Goal: Task Accomplishment & Management: Complete application form

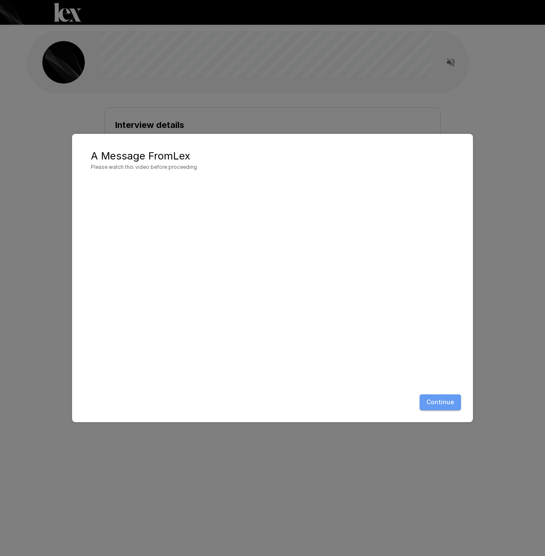
click at [441, 406] on button "Continue" at bounding box center [439, 402] width 41 height 16
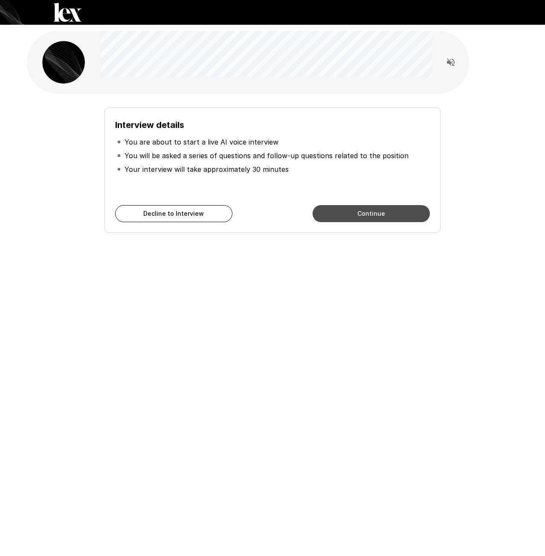
click at [352, 215] on button "Continue" at bounding box center [370, 213] width 117 height 17
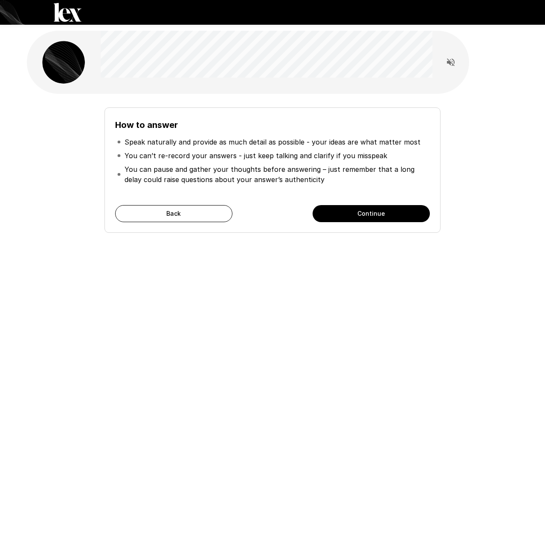
click at [352, 215] on button "Continue" at bounding box center [370, 213] width 117 height 17
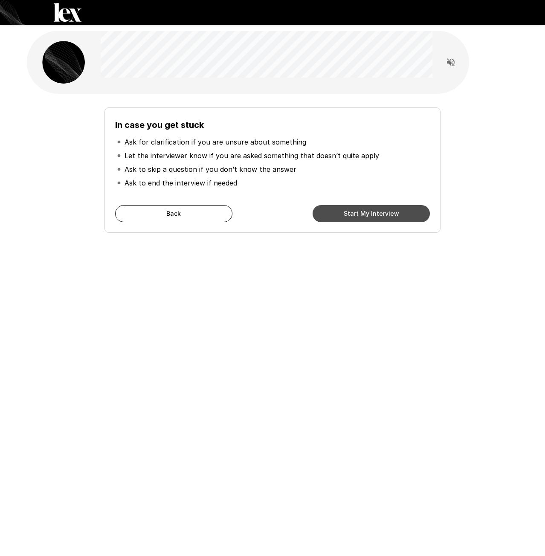
click at [352, 215] on button "Start My Interview" at bounding box center [370, 213] width 117 height 17
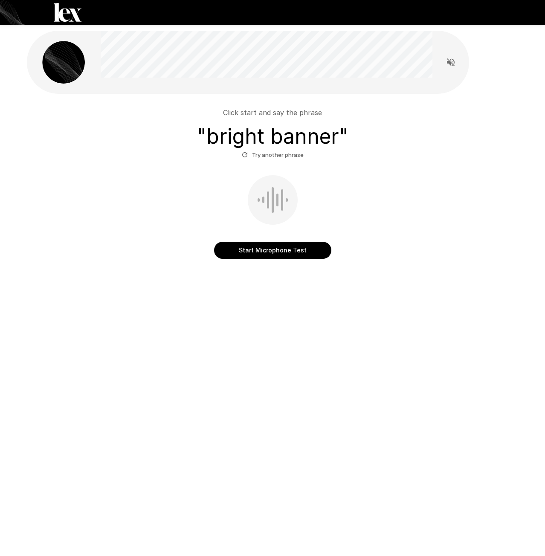
click at [274, 248] on button "Start Microphone Test" at bounding box center [272, 250] width 117 height 17
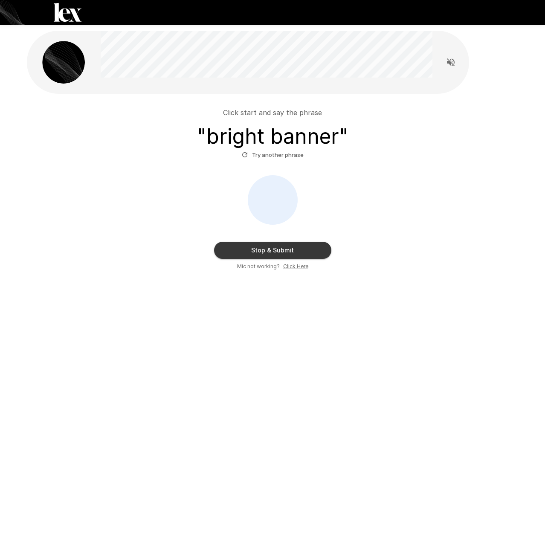
click at [271, 249] on button "Stop & Submit" at bounding box center [272, 250] width 117 height 17
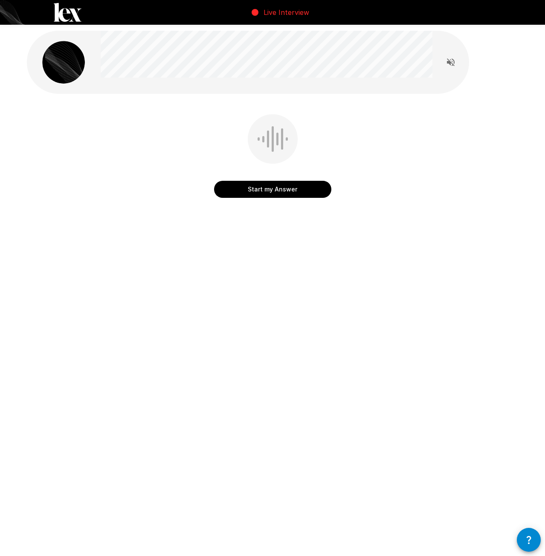
click at [451, 61] on icon "Read questions aloud" at bounding box center [450, 62] width 10 height 10
click at [270, 188] on button "Start my Answer" at bounding box center [272, 189] width 117 height 17
click at [268, 190] on button "Stop & Submit" at bounding box center [272, 189] width 117 height 17
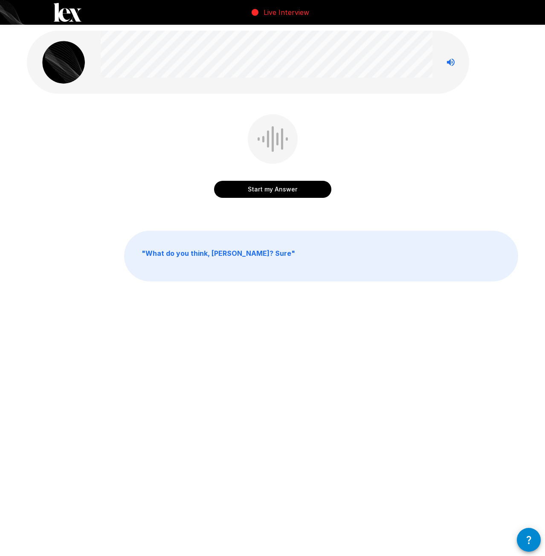
click at [272, 189] on button "Start my Answer" at bounding box center [272, 189] width 117 height 17
click at [274, 189] on button "Stop & Submit" at bounding box center [272, 189] width 117 height 17
click at [274, 190] on button "Start my Answer" at bounding box center [272, 189] width 117 height 17
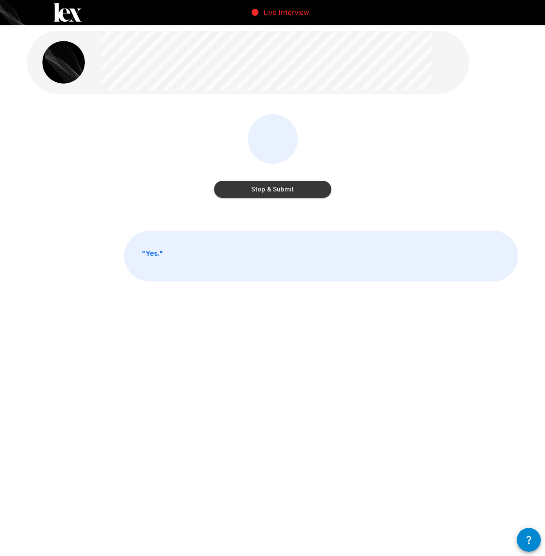
click at [274, 190] on button "Stop & Submit" at bounding box center [272, 189] width 117 height 17
click at [270, 187] on button "Start my Answer" at bounding box center [272, 189] width 117 height 17
click at [274, 188] on button "Stop & Submit" at bounding box center [272, 189] width 117 height 17
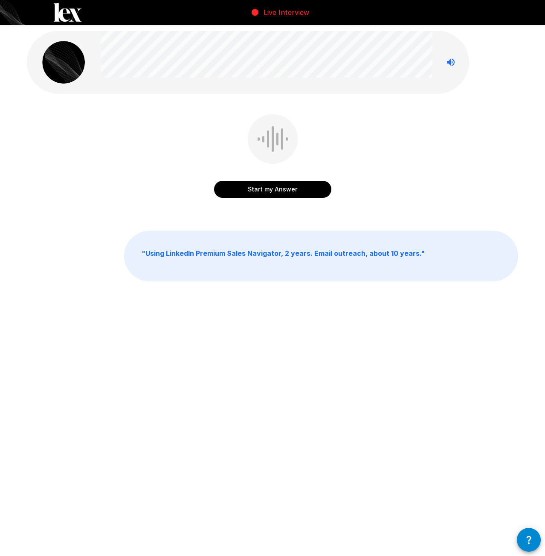
click at [271, 187] on button "Start my Answer" at bounding box center [272, 189] width 117 height 17
click at [272, 181] on button "Stop & Submit" at bounding box center [272, 189] width 117 height 17
click at [271, 189] on button "Start my Answer" at bounding box center [272, 189] width 117 height 17
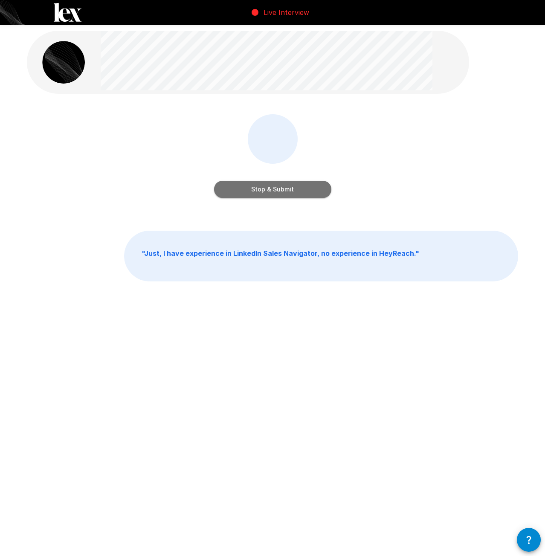
click at [273, 190] on button "Stop & Submit" at bounding box center [272, 189] width 117 height 17
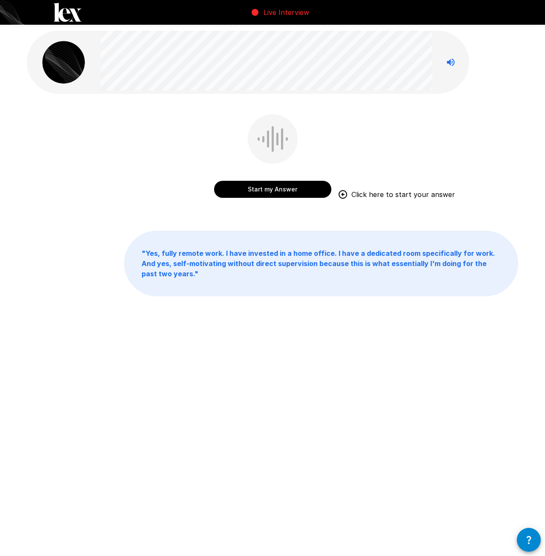
click at [274, 189] on button "Start my Answer" at bounding box center [272, 189] width 117 height 17
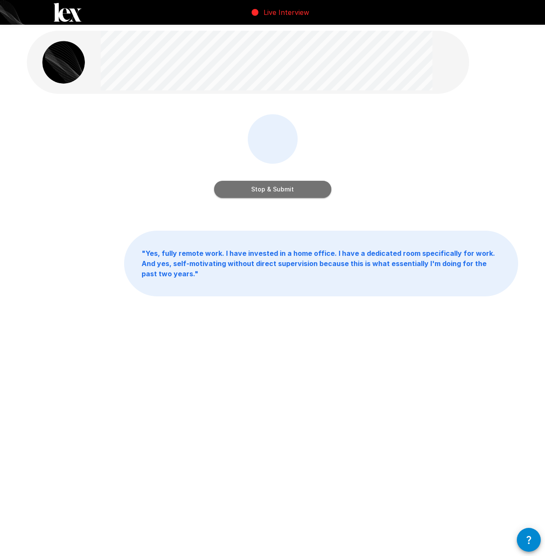
click at [274, 189] on button "Stop & Submit" at bounding box center [272, 189] width 117 height 17
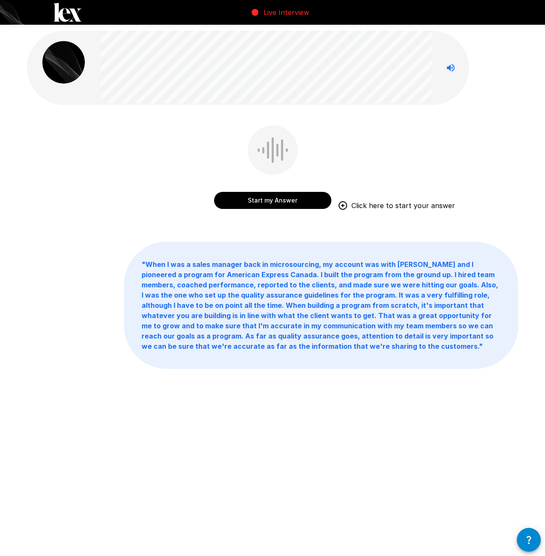
click at [271, 199] on button "Start my Answer" at bounding box center [272, 200] width 117 height 17
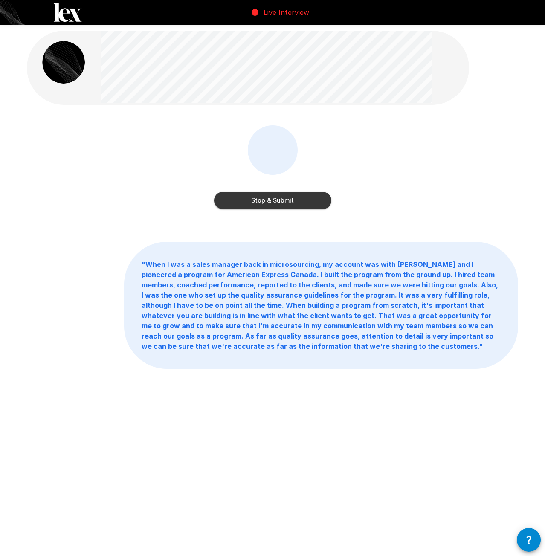
click at [273, 200] on button "Stop & Submit" at bounding box center [272, 200] width 117 height 17
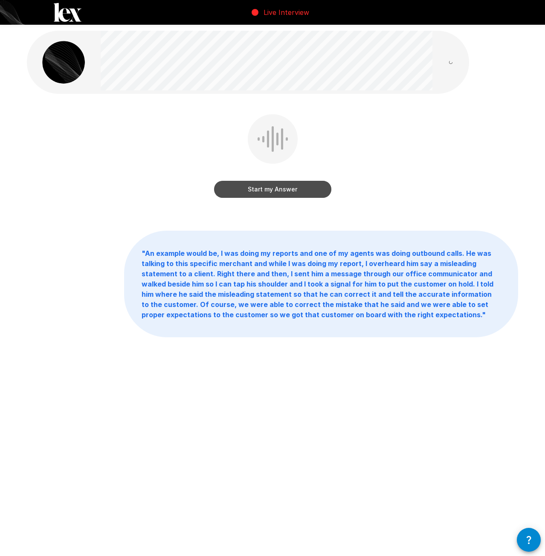
click at [273, 191] on button "Start my Answer" at bounding box center [272, 189] width 117 height 17
click at [268, 190] on button "Stop & Submit" at bounding box center [272, 189] width 117 height 17
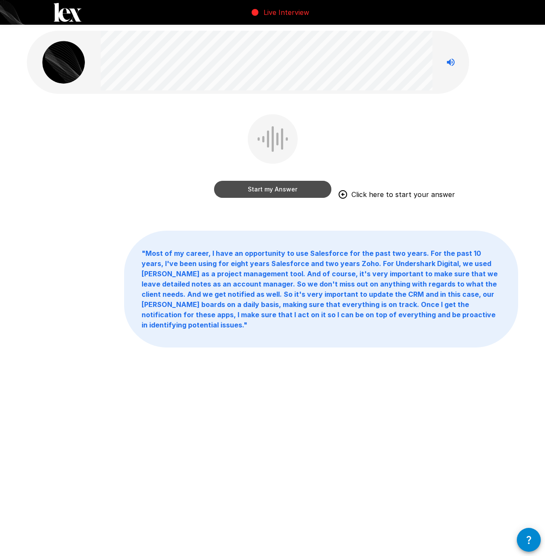
click at [269, 188] on button "Start my Answer" at bounding box center [272, 189] width 117 height 17
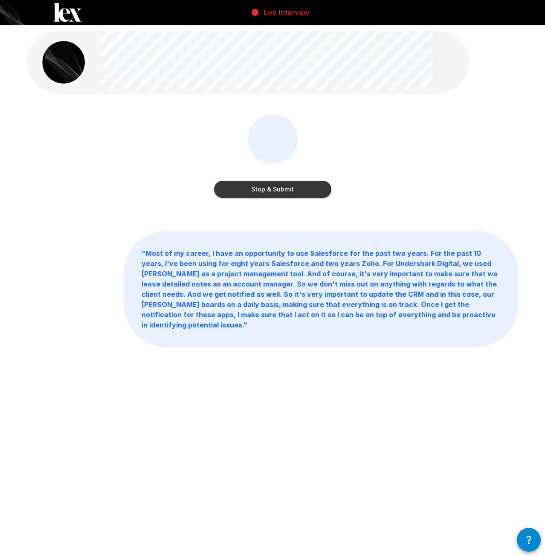
click at [268, 194] on button "Stop & Submit" at bounding box center [272, 189] width 117 height 17
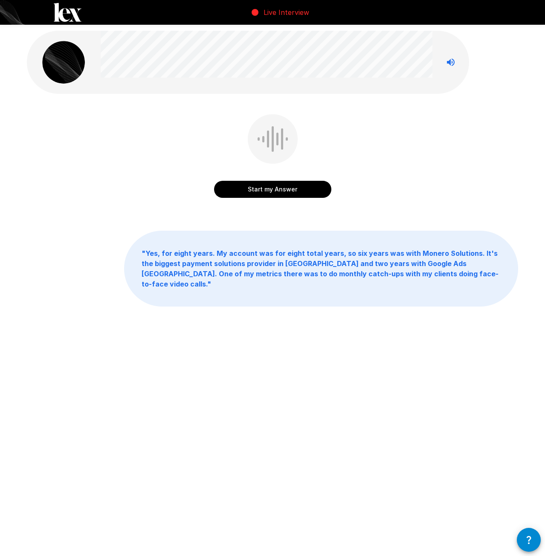
click at [272, 189] on button "Start my Answer" at bounding box center [272, 189] width 117 height 17
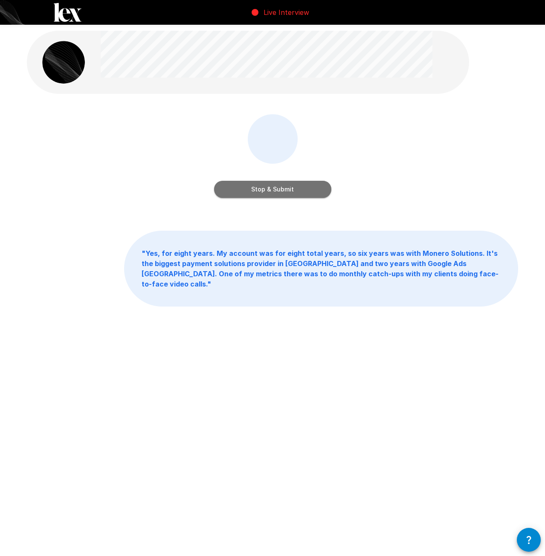
click at [274, 186] on button "Stop & Submit" at bounding box center [272, 189] width 117 height 17
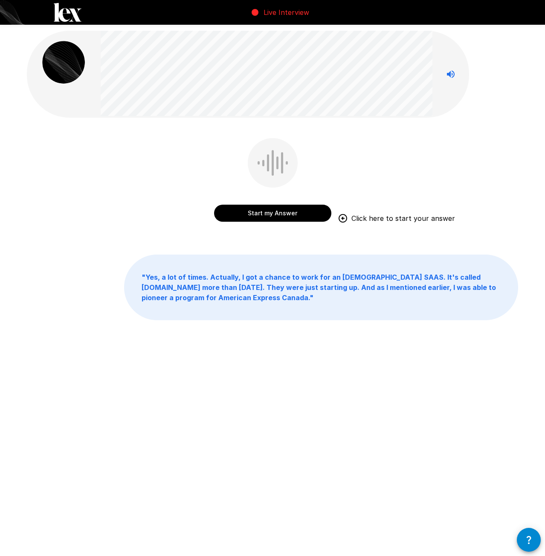
click at [67, 253] on div "Start my Answer Click here to start your answer " Yes, a lot of times. Actually…" at bounding box center [272, 194] width 511 height 388
click at [268, 216] on button "Start my Answer" at bounding box center [272, 213] width 117 height 17
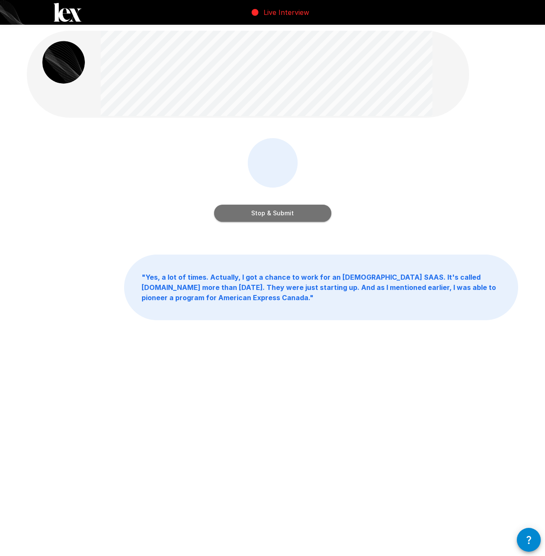
click at [277, 216] on button "Stop & Submit" at bounding box center [272, 213] width 117 height 17
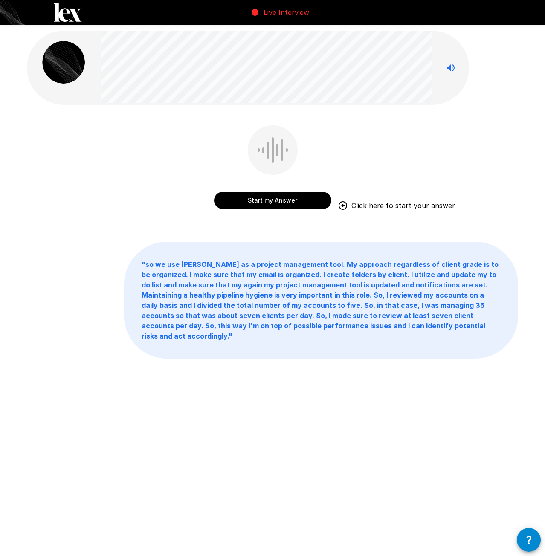
click at [269, 200] on button "Start my Answer" at bounding box center [272, 200] width 117 height 17
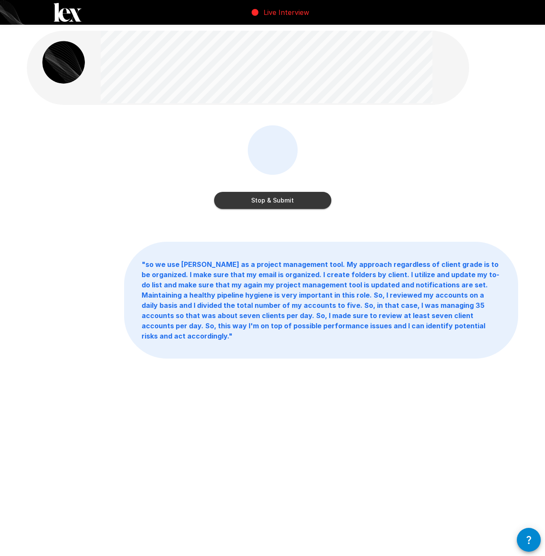
click at [272, 205] on button "Stop & Submit" at bounding box center [272, 200] width 117 height 17
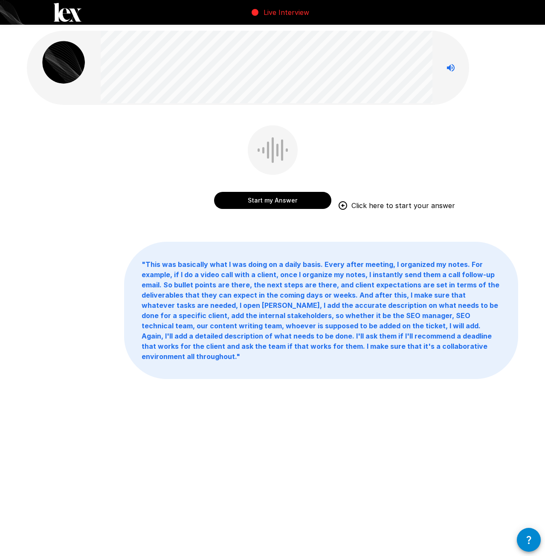
click at [270, 202] on button "Start my Answer" at bounding box center [272, 200] width 117 height 17
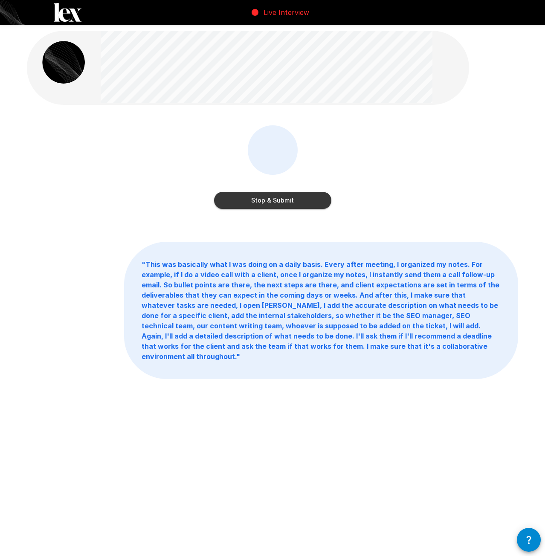
click at [272, 198] on button "Stop & Submit" at bounding box center [272, 200] width 117 height 17
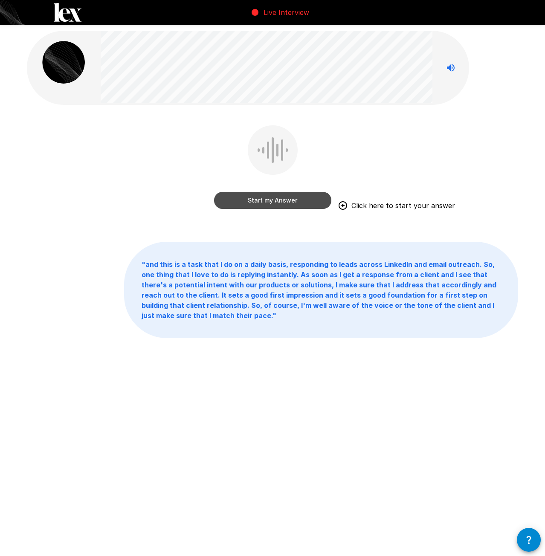
click at [272, 207] on button "Start my Answer" at bounding box center [272, 200] width 117 height 17
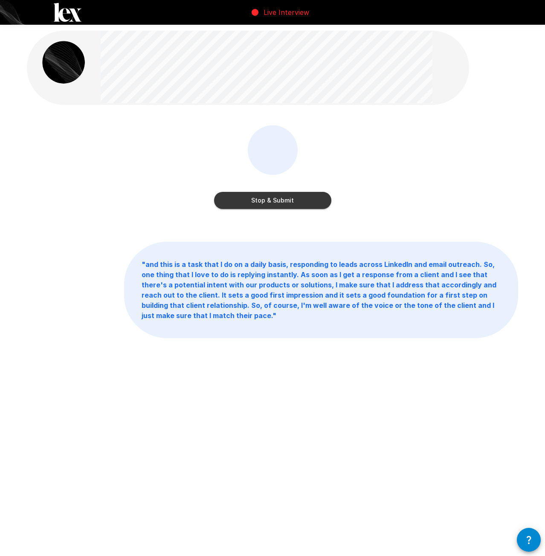
click at [277, 203] on button "Stop & Submit" at bounding box center [272, 200] width 117 height 17
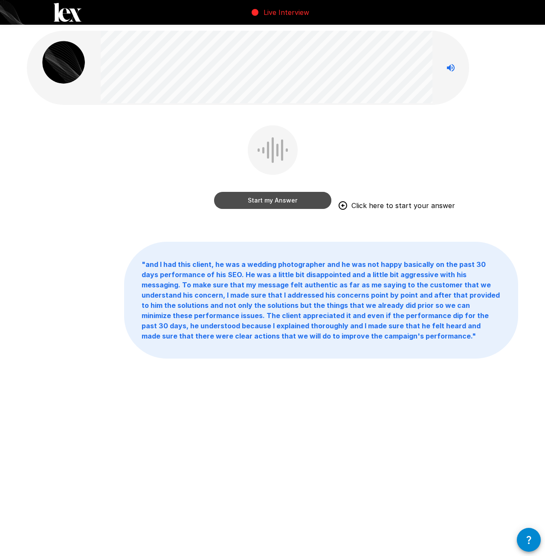
click at [273, 201] on button "Start my Answer" at bounding box center [272, 200] width 117 height 17
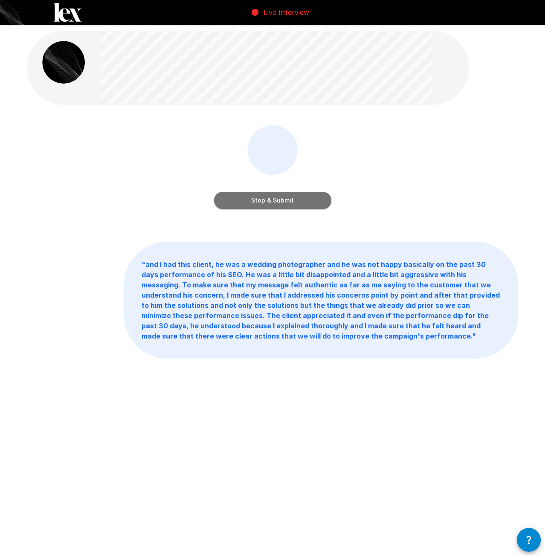
click at [265, 204] on button "Stop & Submit" at bounding box center [272, 200] width 117 height 17
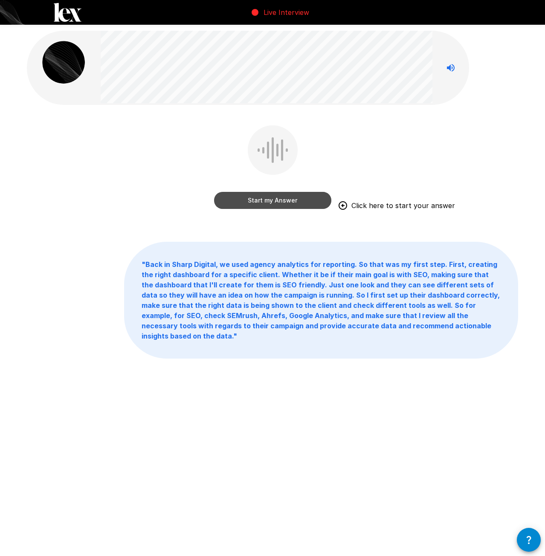
click at [274, 200] on button "Start my Answer" at bounding box center [272, 200] width 117 height 17
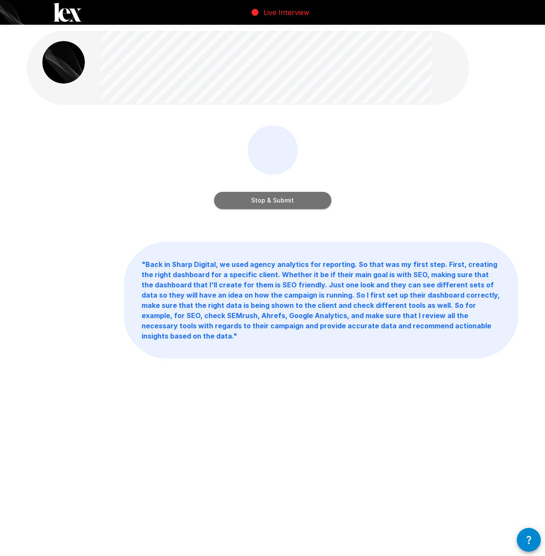
click at [282, 199] on button "Stop & Submit" at bounding box center [272, 200] width 117 height 17
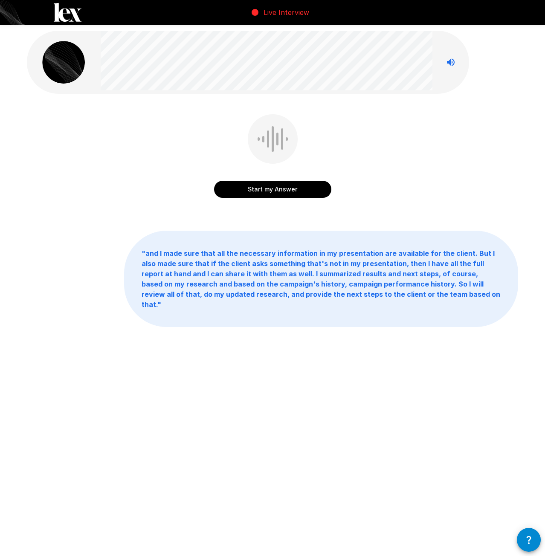
click at [268, 205] on div "Start my Answer" at bounding box center [272, 162] width 491 height 96
click at [298, 213] on div "Start my Answer " and I made sure that all the necessary information in my pres…" at bounding box center [272, 197] width 511 height 395
click at [276, 188] on button "Start my Answer" at bounding box center [272, 189] width 117 height 17
click at [264, 184] on button "Stop & Submit" at bounding box center [272, 189] width 117 height 17
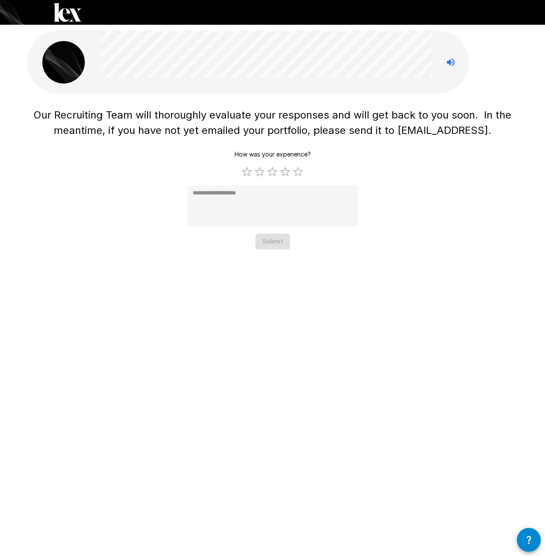
type textarea "*"
